Goal: Obtain resource: Download file/media

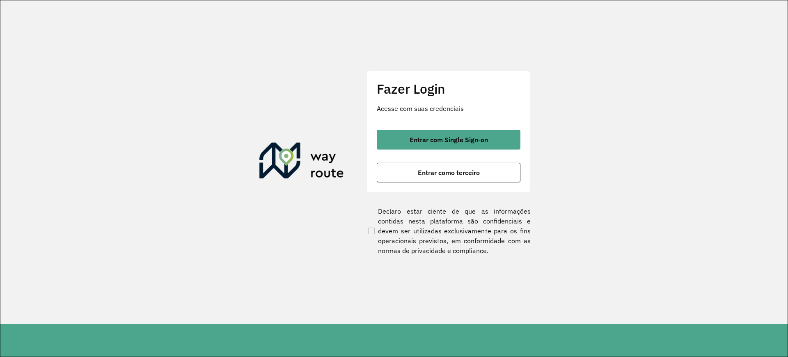
click at [509, 141] on button "Entrar com Single Sign-on" at bounding box center [449, 140] width 144 height 20
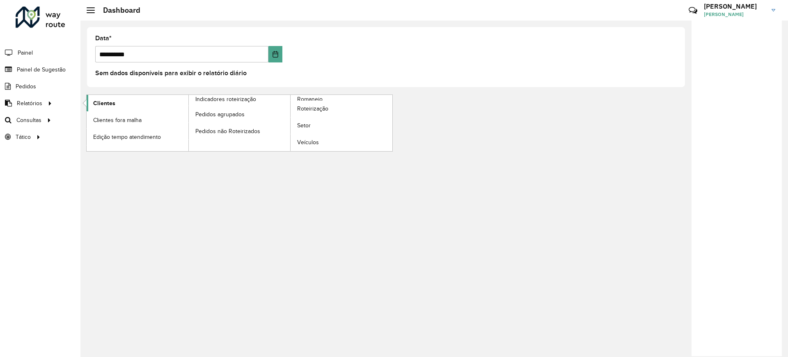
click at [102, 105] on span "Clientes" at bounding box center [104, 103] width 22 height 9
click at [112, 101] on span "Clientes" at bounding box center [104, 103] width 22 height 9
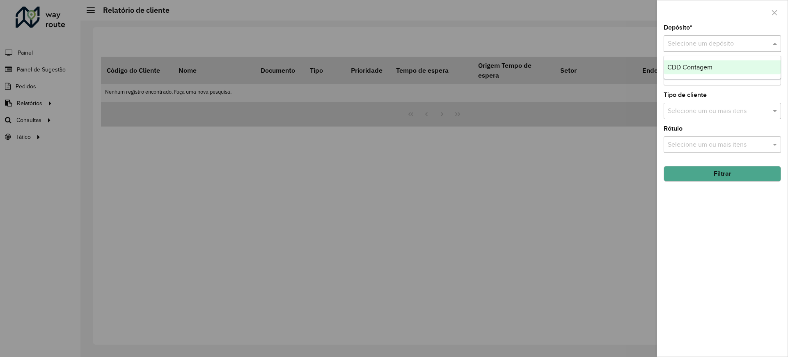
click at [734, 40] on input "text" at bounding box center [714, 44] width 93 height 10
click at [706, 68] on span "CDD Contagem" at bounding box center [689, 67] width 45 height 7
click at [710, 170] on button "Filtrar" at bounding box center [722, 174] width 117 height 16
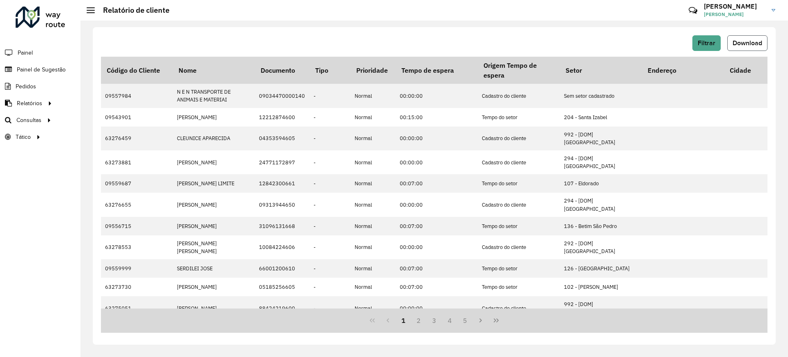
click at [754, 42] on span "Download" at bounding box center [748, 42] width 30 height 7
